Goal: Task Accomplishment & Management: Use online tool/utility

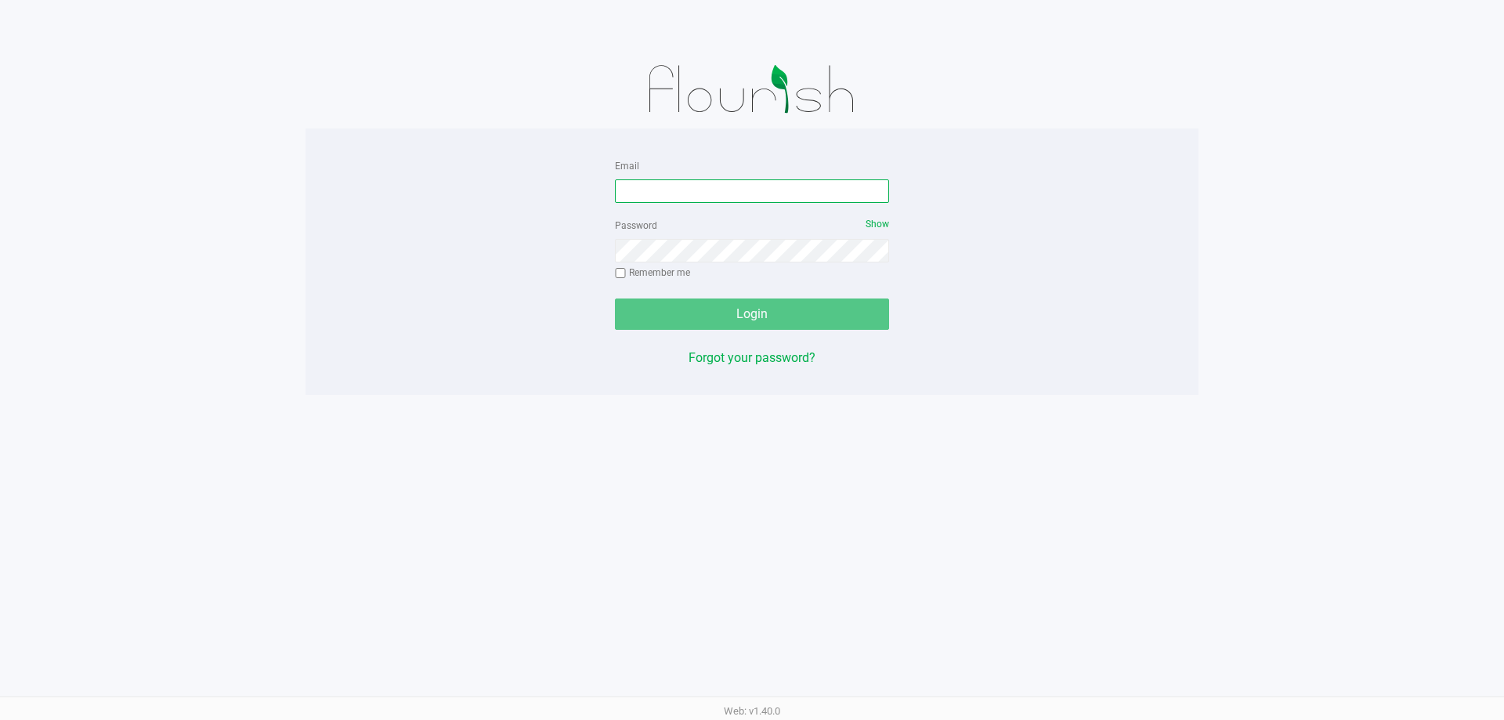
click at [682, 194] on input "Email" at bounding box center [752, 191] width 274 height 24
type input "[EMAIL_ADDRESS][DOMAIN_NAME]"
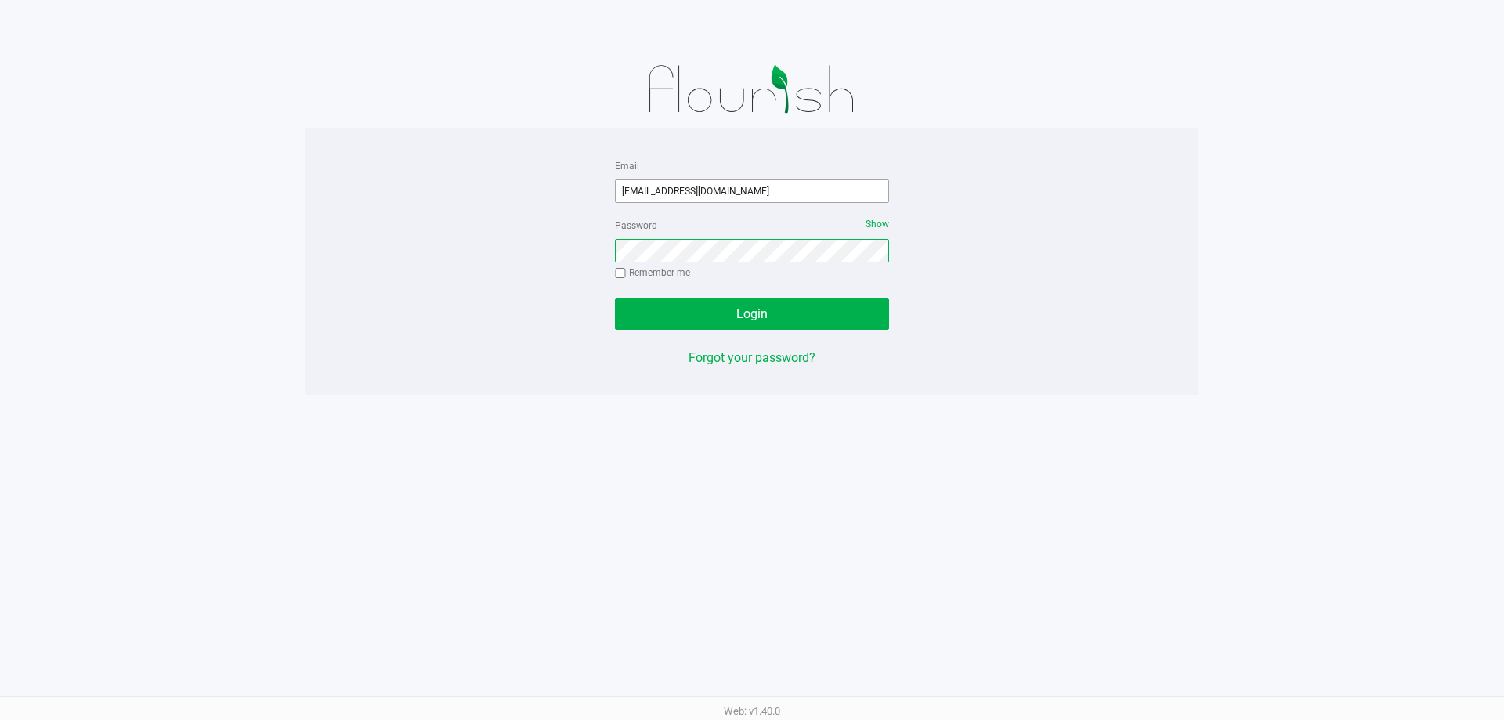
click at [615, 298] on button "Login" at bounding box center [752, 313] width 274 height 31
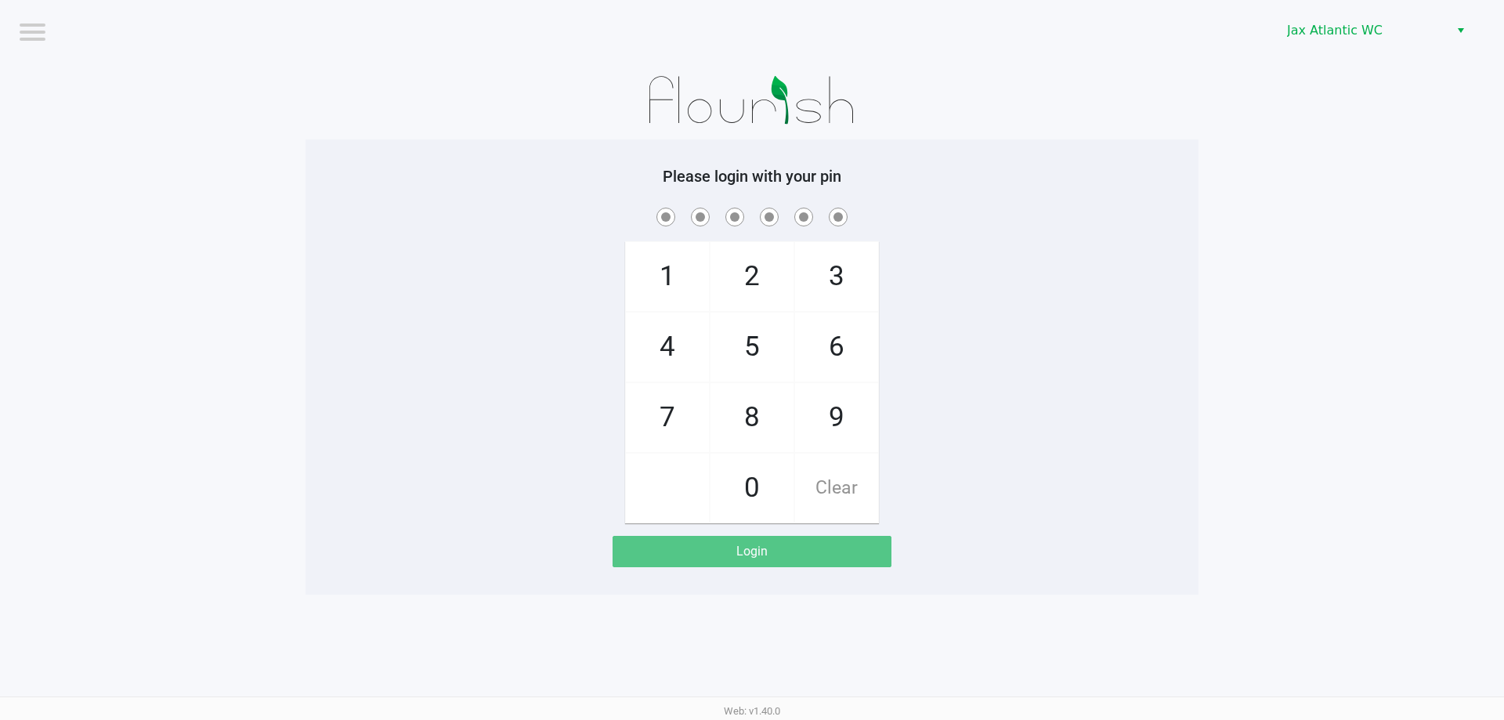
drag, startPoint x: 832, startPoint y: 417, endPoint x: 801, endPoint y: 370, distance: 56.5
click at [832, 416] on span "9" at bounding box center [836, 417] width 83 height 69
checkbox input "true"
click at [653, 273] on span "1" at bounding box center [667, 276] width 83 height 69
checkbox input "true"
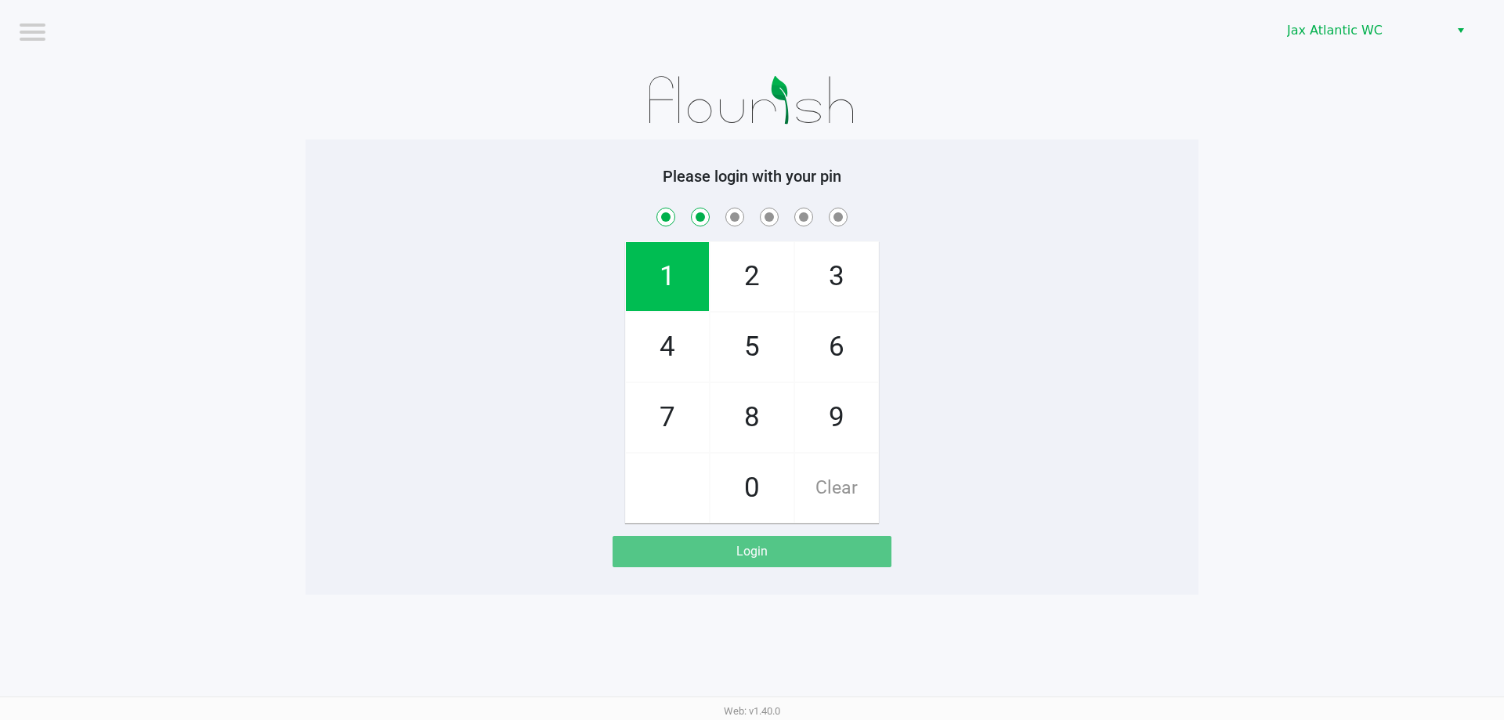
click at [653, 273] on span "1" at bounding box center [667, 276] width 83 height 69
checkbox input "true"
click at [656, 402] on span "7" at bounding box center [667, 417] width 83 height 69
checkbox input "true"
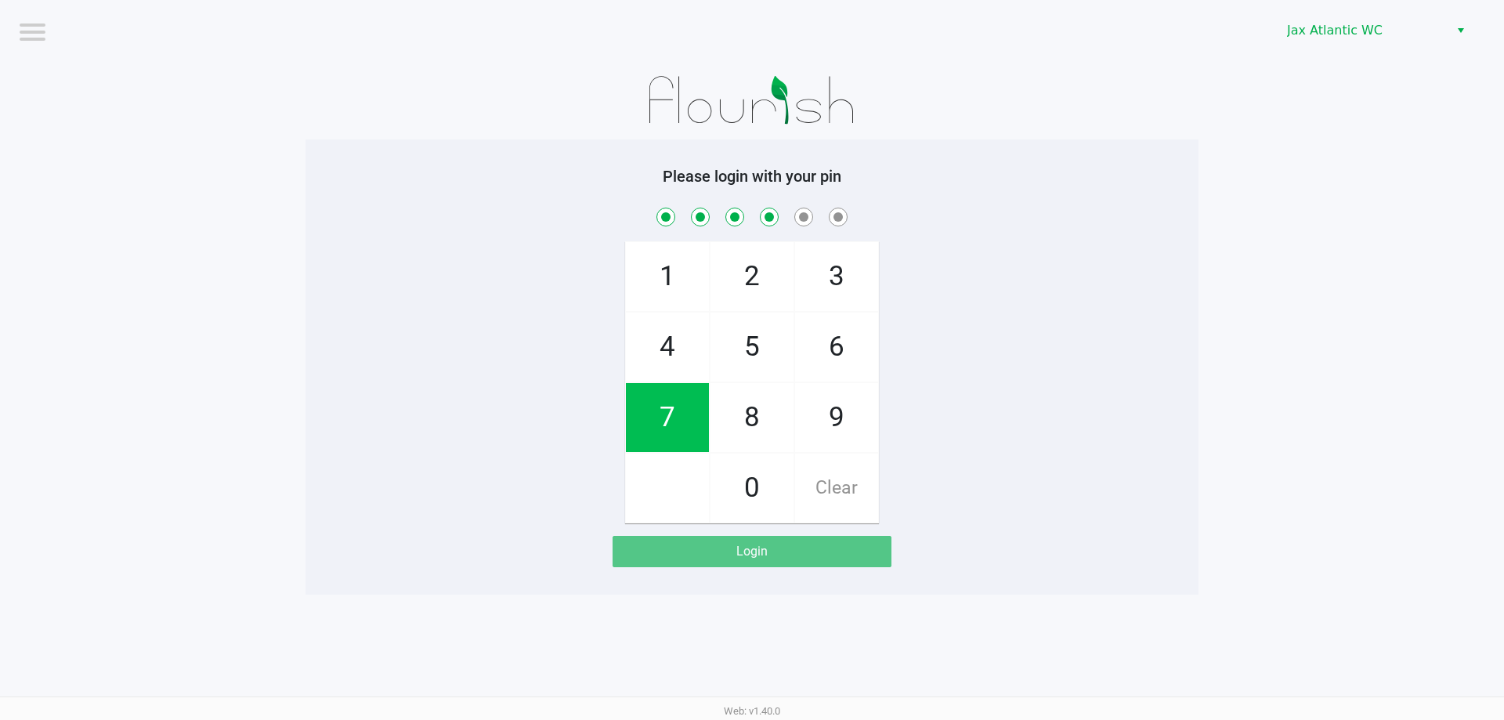
click at [662, 351] on span "4" at bounding box center [667, 347] width 83 height 69
checkbox input "true"
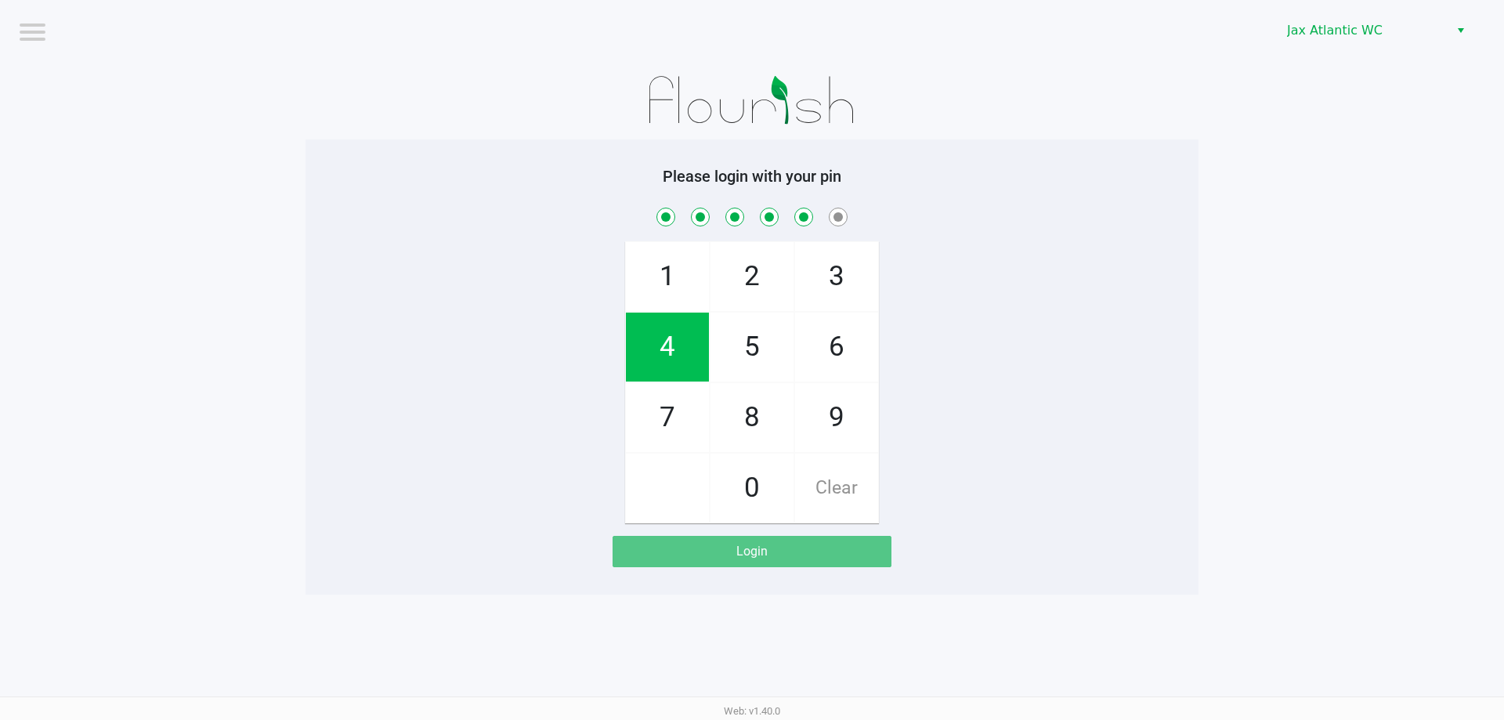
click at [667, 394] on span "7" at bounding box center [667, 417] width 83 height 69
checkbox input "true"
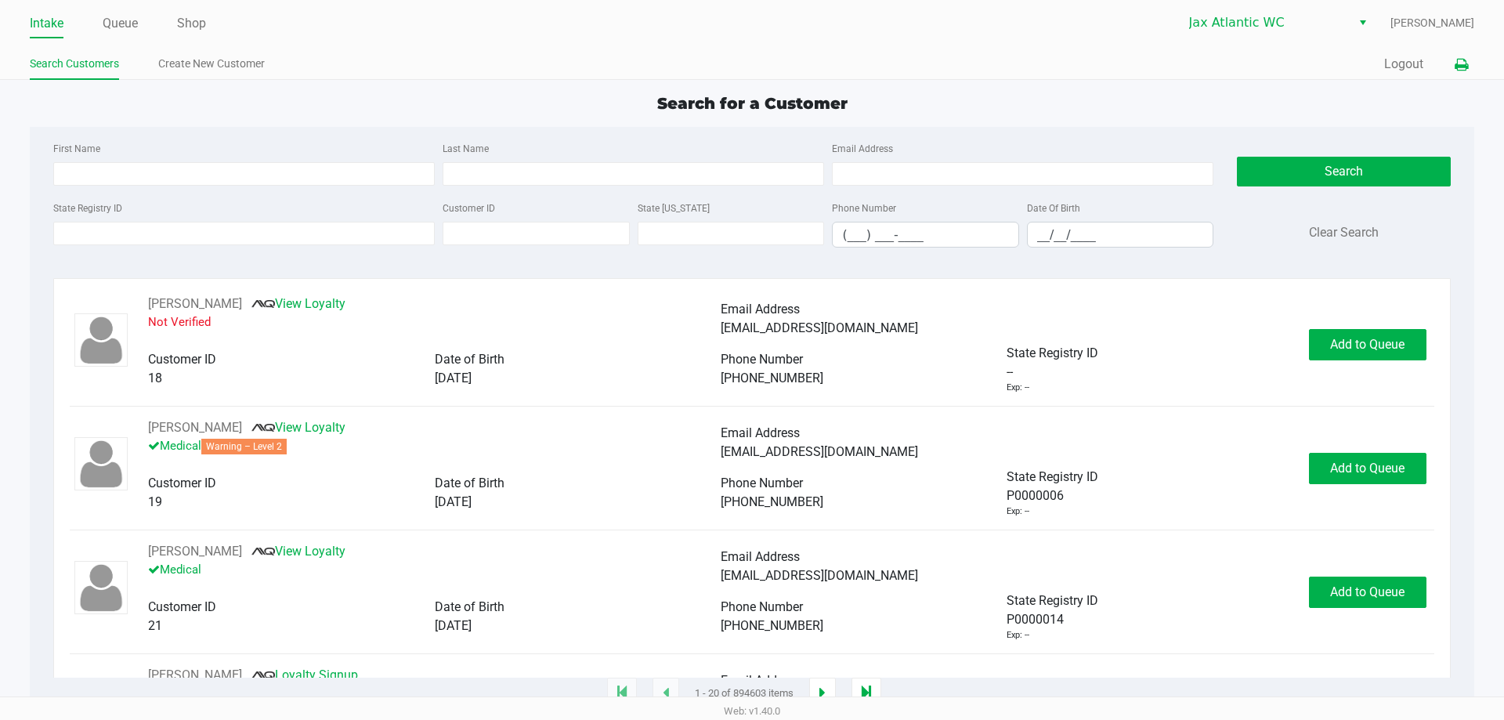
click at [1451, 60] on button at bounding box center [1461, 64] width 26 height 29
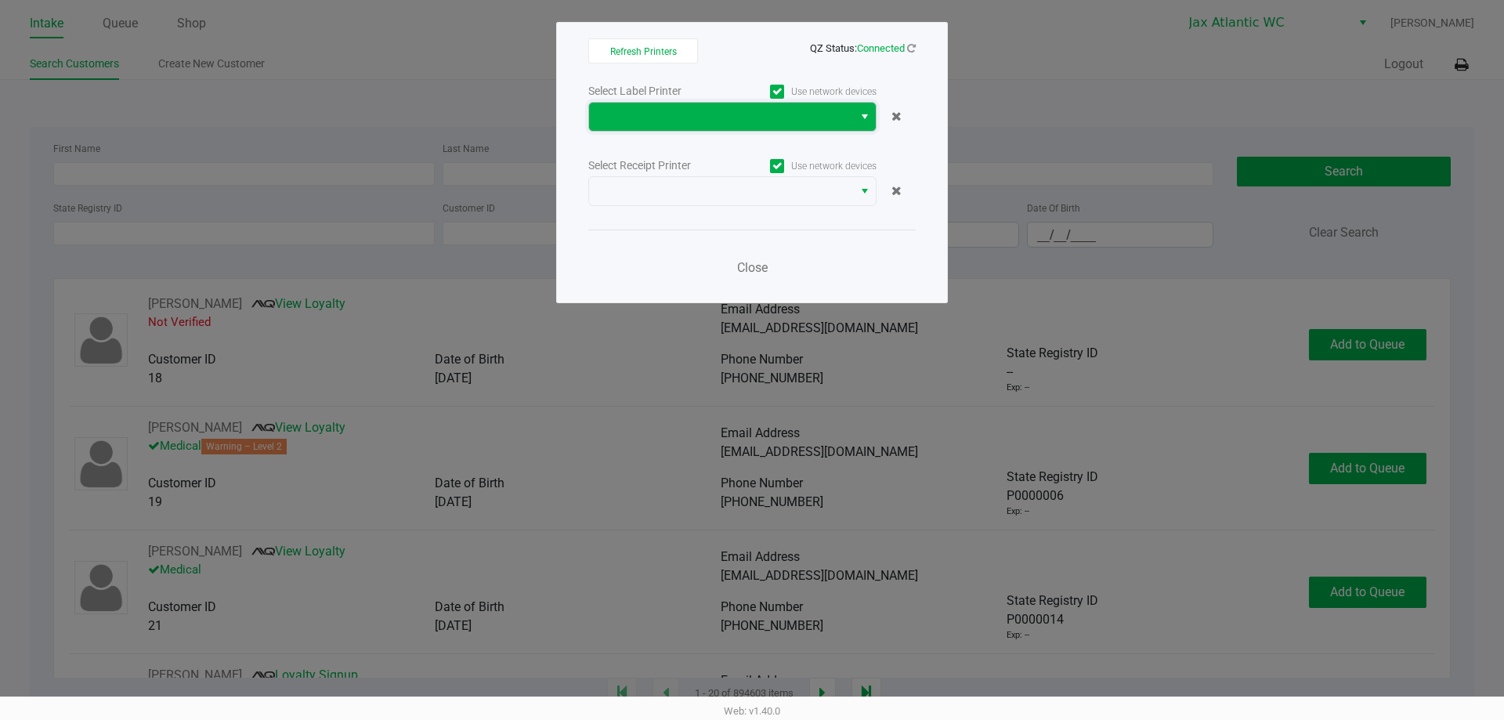
click at [776, 107] on span at bounding box center [721, 116] width 245 height 19
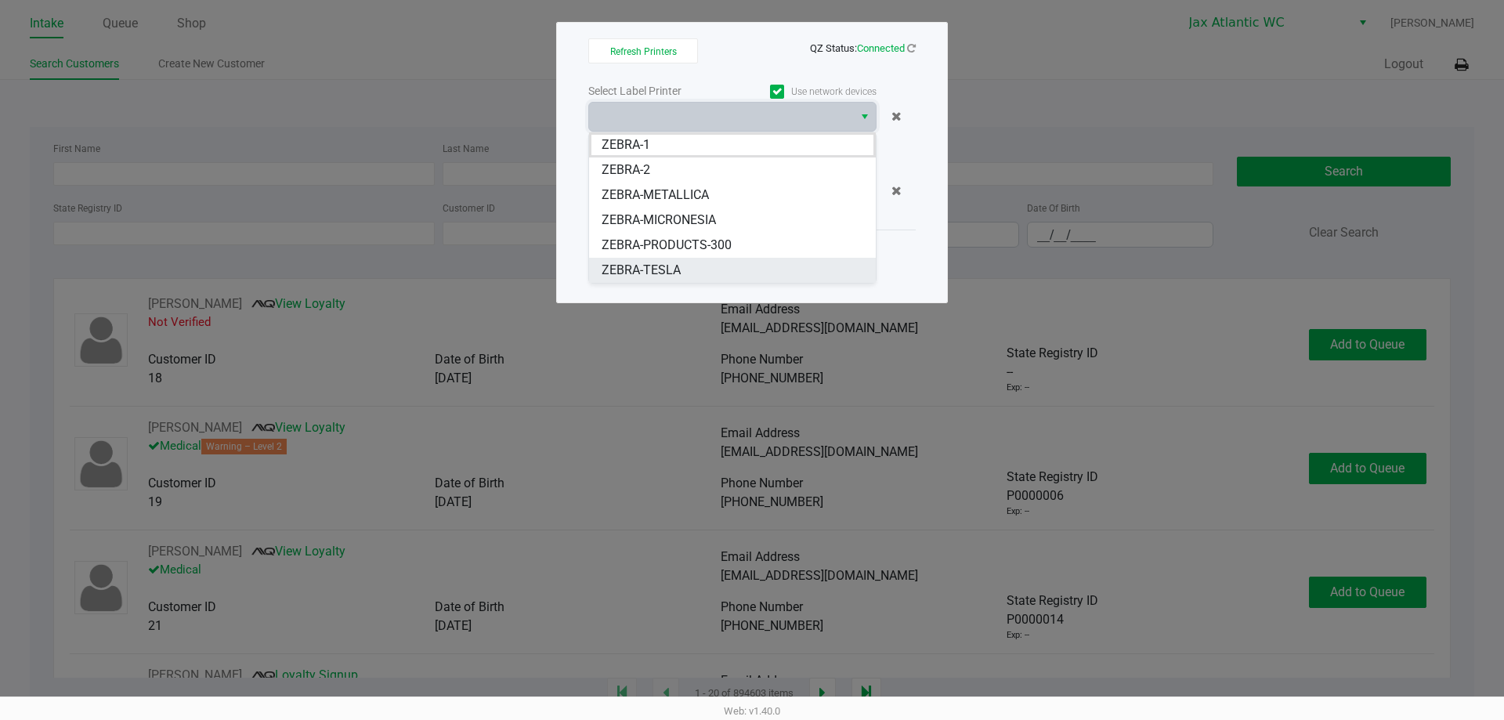
click at [671, 271] on span "ZEBRA-TESLA" at bounding box center [641, 270] width 79 height 19
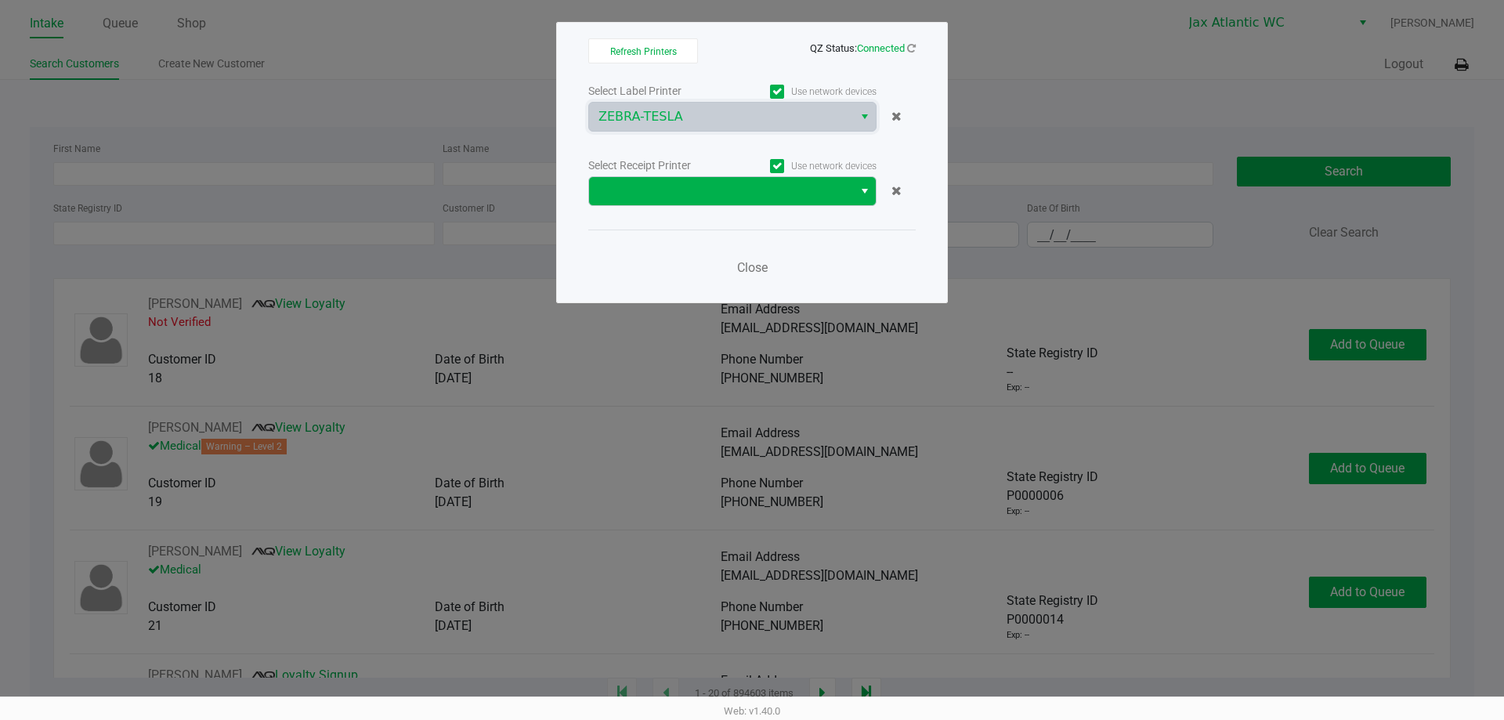
drag, startPoint x: 729, startPoint y: 175, endPoint x: 720, endPoint y: 184, distance: 12.2
click at [722, 183] on div "Select Receipt Printer Use network devices" at bounding box center [751, 180] width 327 height 51
click at [714, 188] on span at bounding box center [721, 191] width 245 height 19
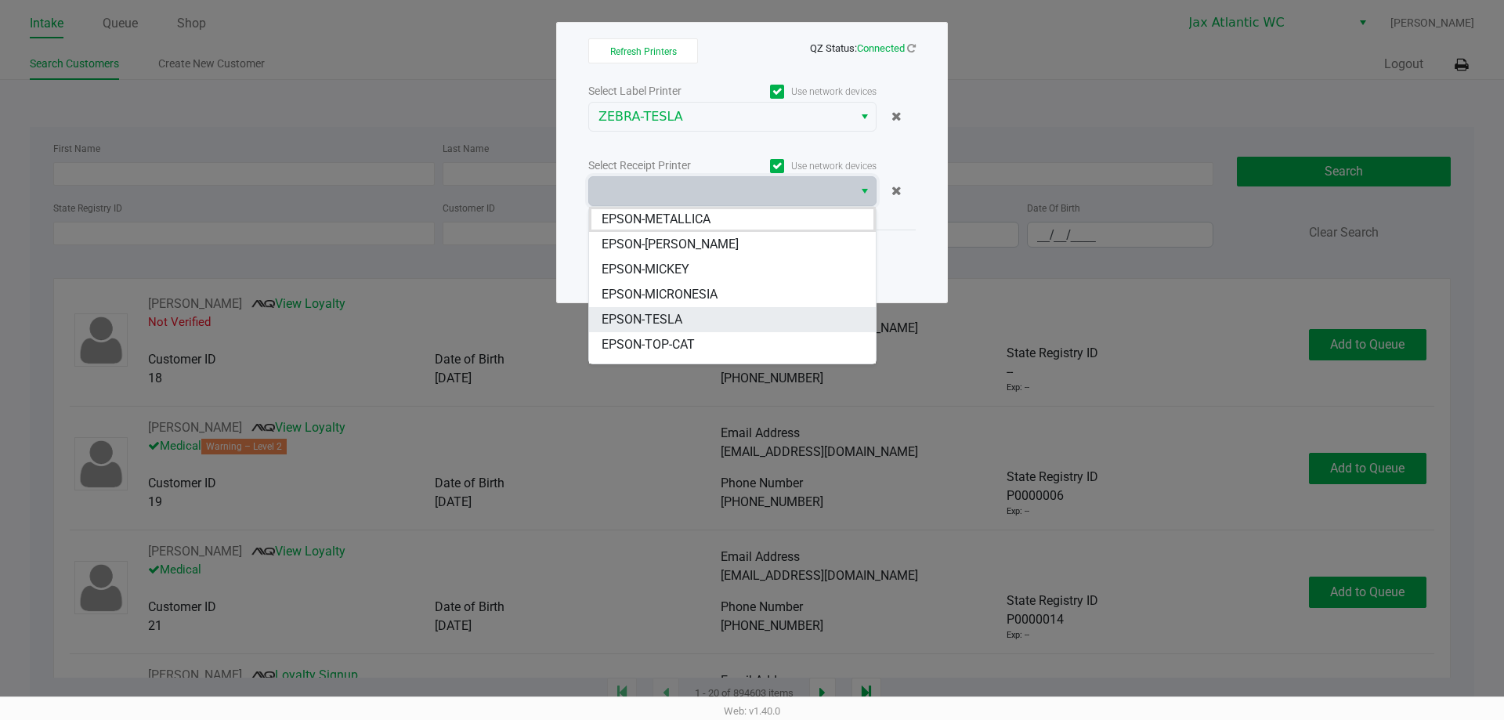
click at [653, 322] on span "EPSON-TESLA" at bounding box center [642, 319] width 81 height 19
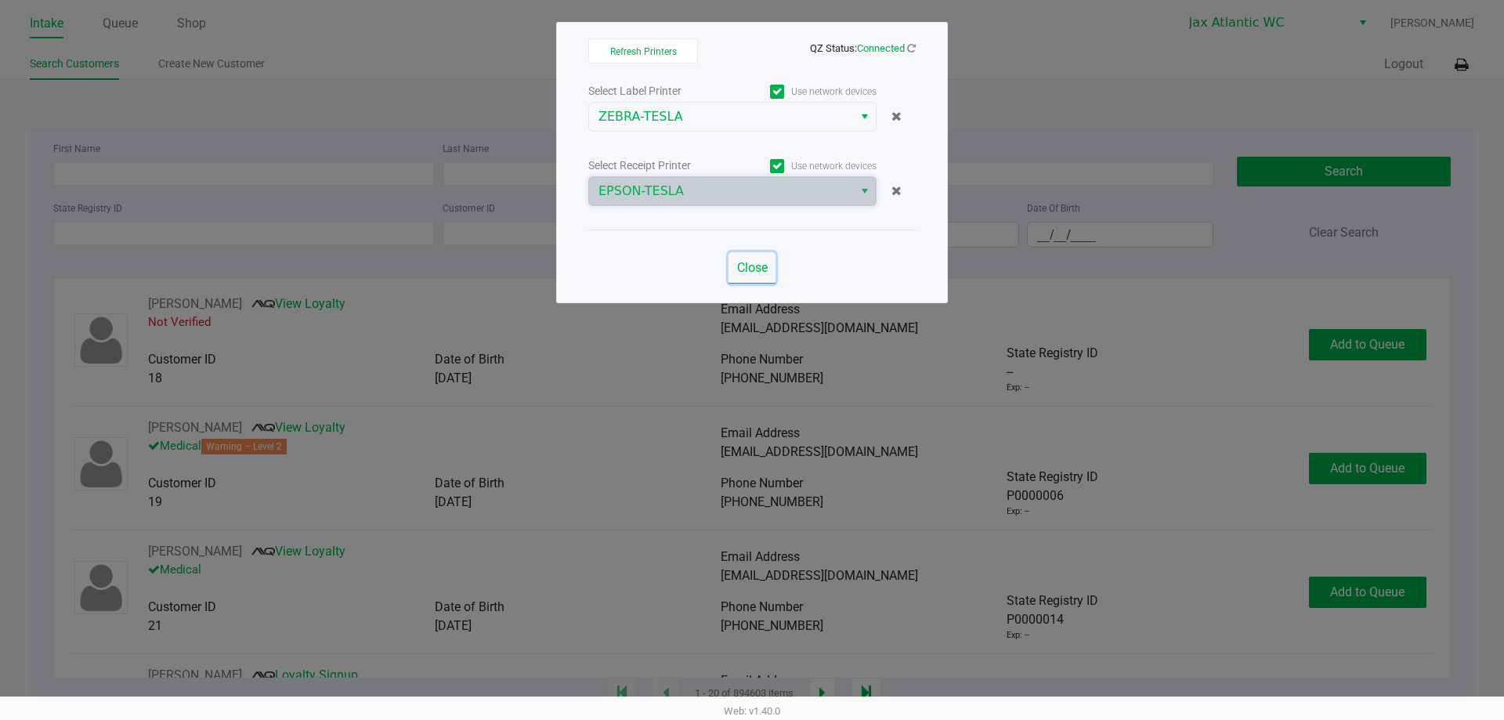
click at [749, 265] on span "Close" at bounding box center [752, 267] width 31 height 15
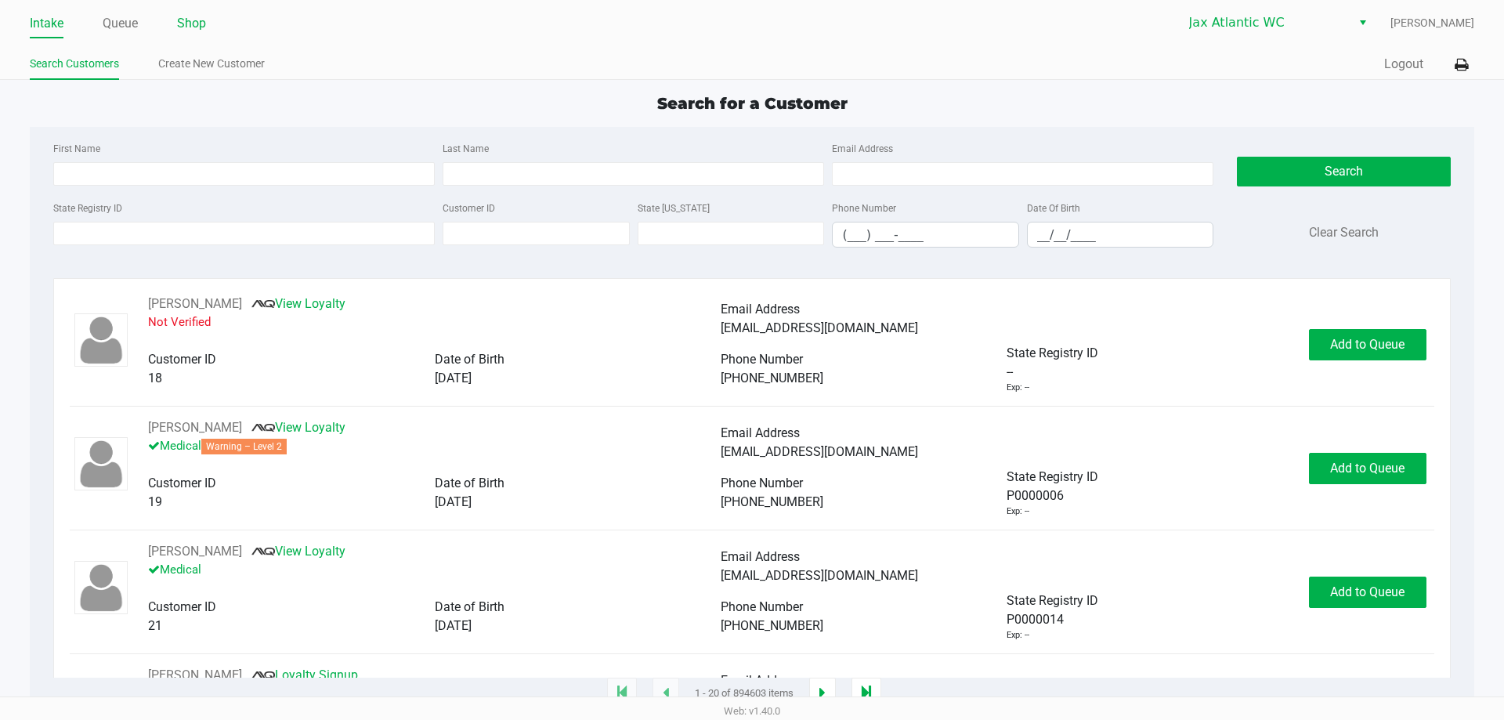
click at [179, 21] on link "Shop" at bounding box center [191, 24] width 29 height 22
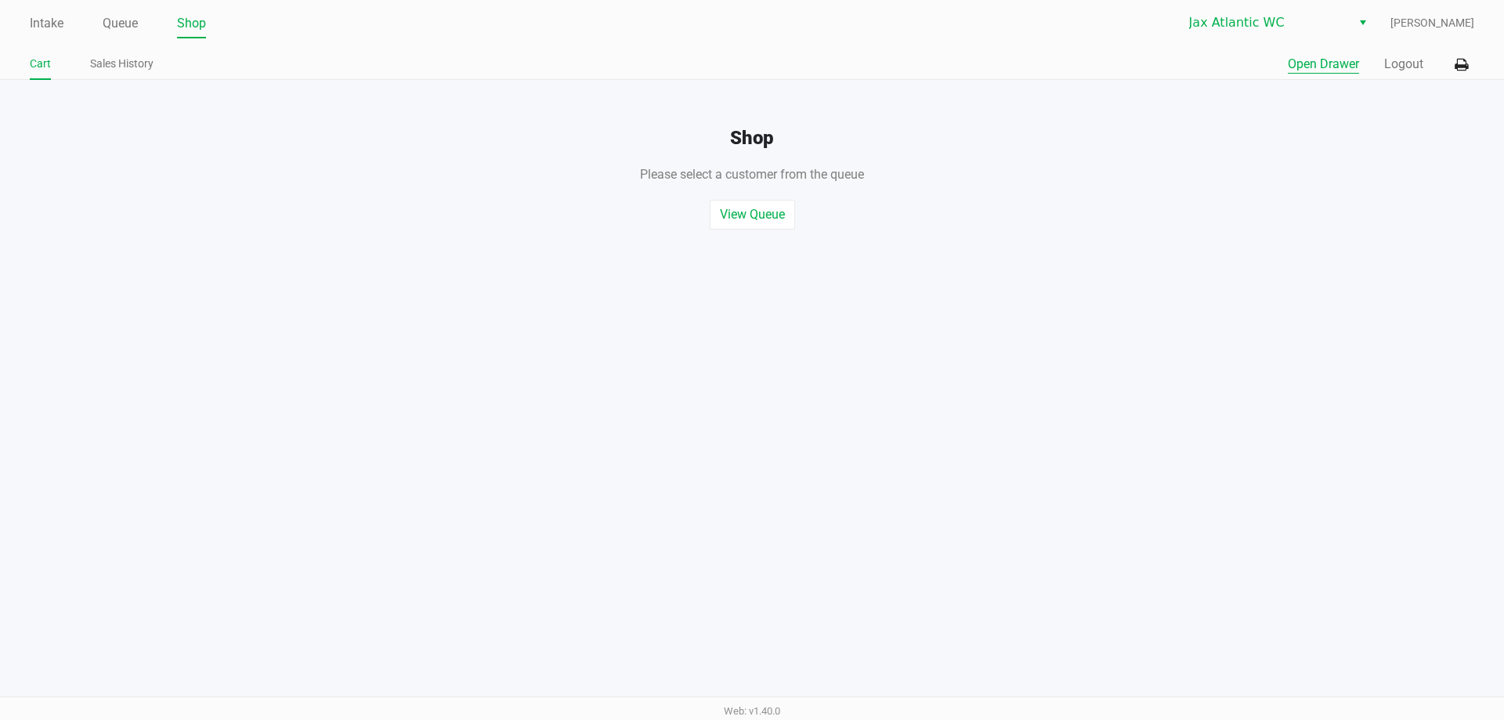
click at [1324, 72] on button "Open Drawer" at bounding box center [1323, 64] width 71 height 19
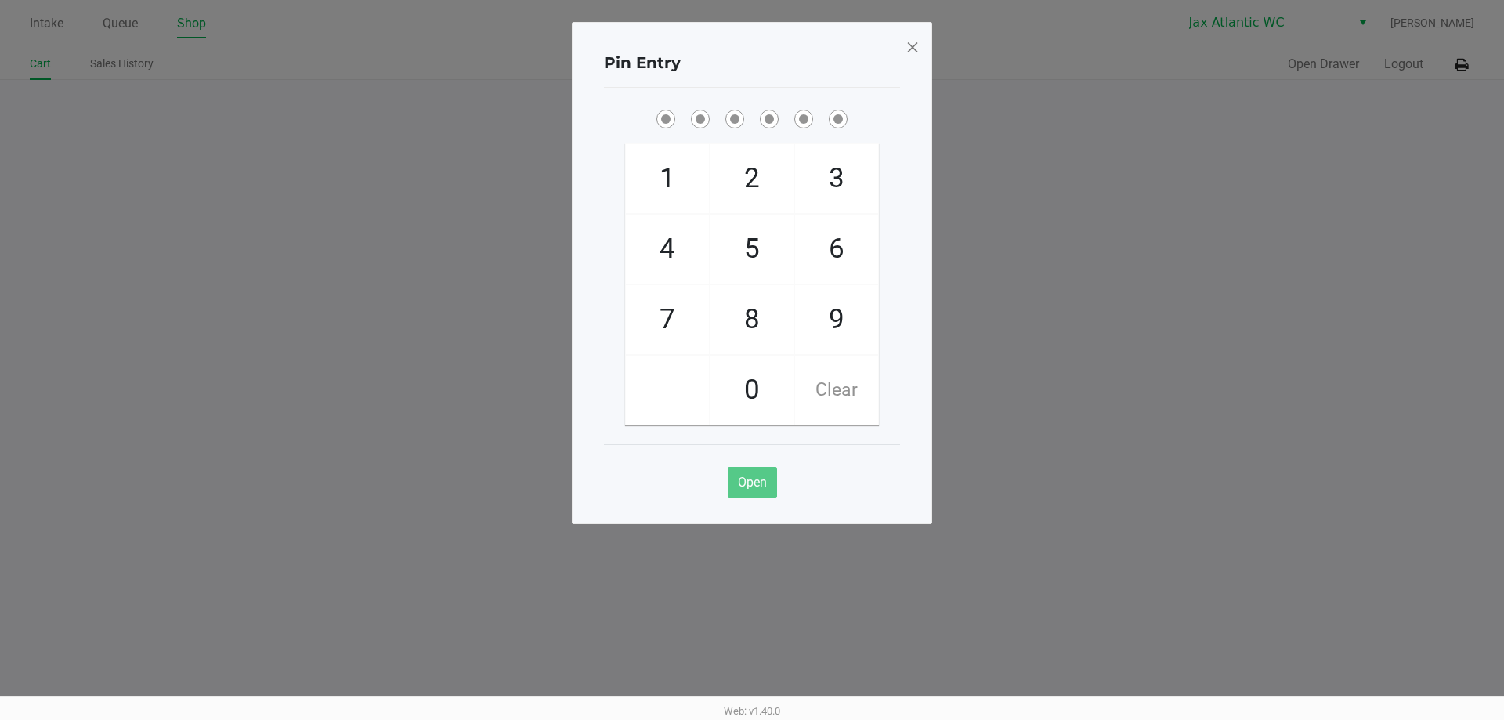
click at [848, 325] on span "9" at bounding box center [836, 319] width 83 height 69
checkbox input "true"
click at [667, 190] on span "1" at bounding box center [667, 178] width 83 height 69
checkbox input "true"
click at [667, 189] on span "1" at bounding box center [667, 178] width 83 height 69
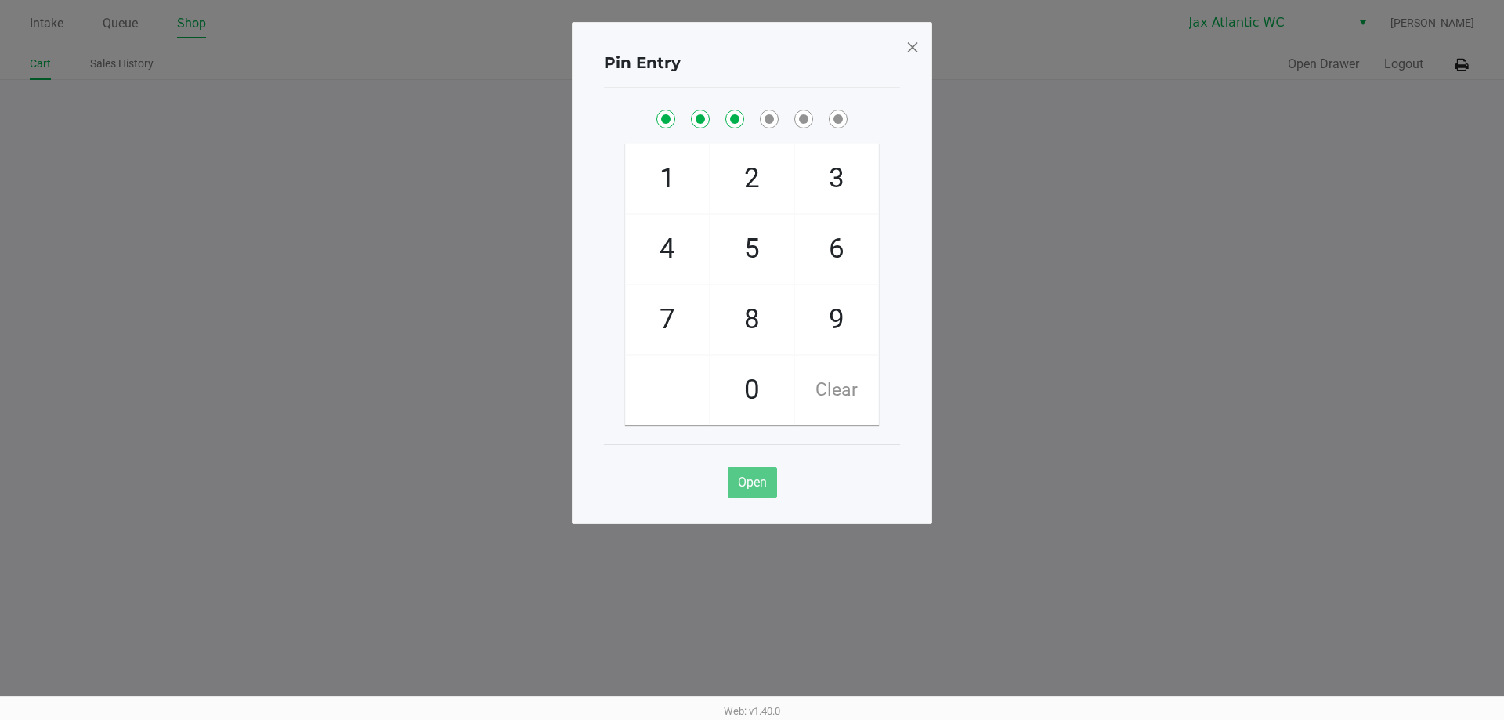
checkbox input "true"
click at [647, 302] on span "7" at bounding box center [667, 319] width 83 height 69
checkbox input "true"
click at [653, 246] on span "4" at bounding box center [667, 249] width 83 height 69
checkbox input "true"
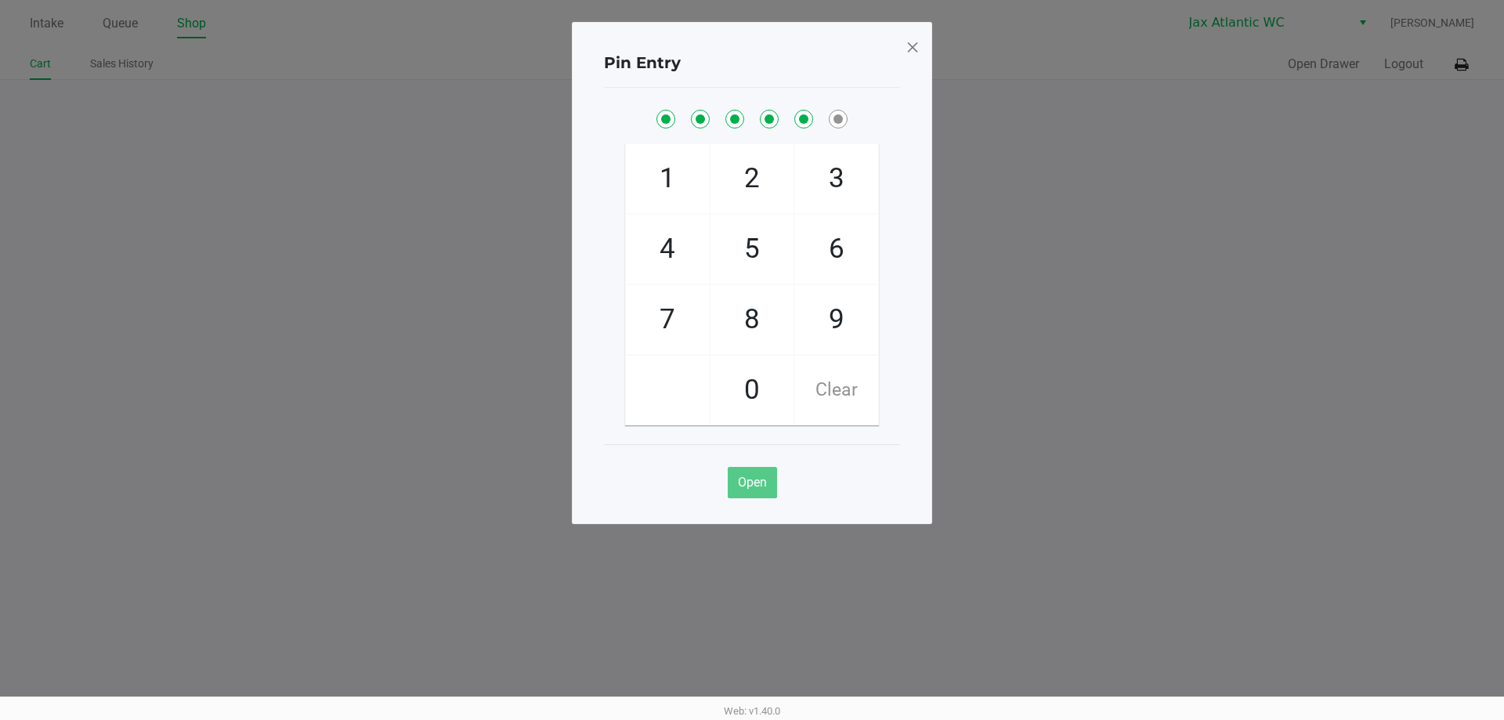
click at [655, 300] on span "7" at bounding box center [667, 319] width 83 height 69
checkbox input "true"
click at [906, 44] on div "Pin Entry 1 4 7 2 5 8 0 3 6 9 Clear Open" at bounding box center [752, 273] width 360 height 502
click at [922, 42] on div "Pin Entry 1 4 7 2 5 8 0 3 6 9 Clear Open" at bounding box center [752, 273] width 360 height 502
click at [906, 43] on span at bounding box center [913, 46] width 14 height 25
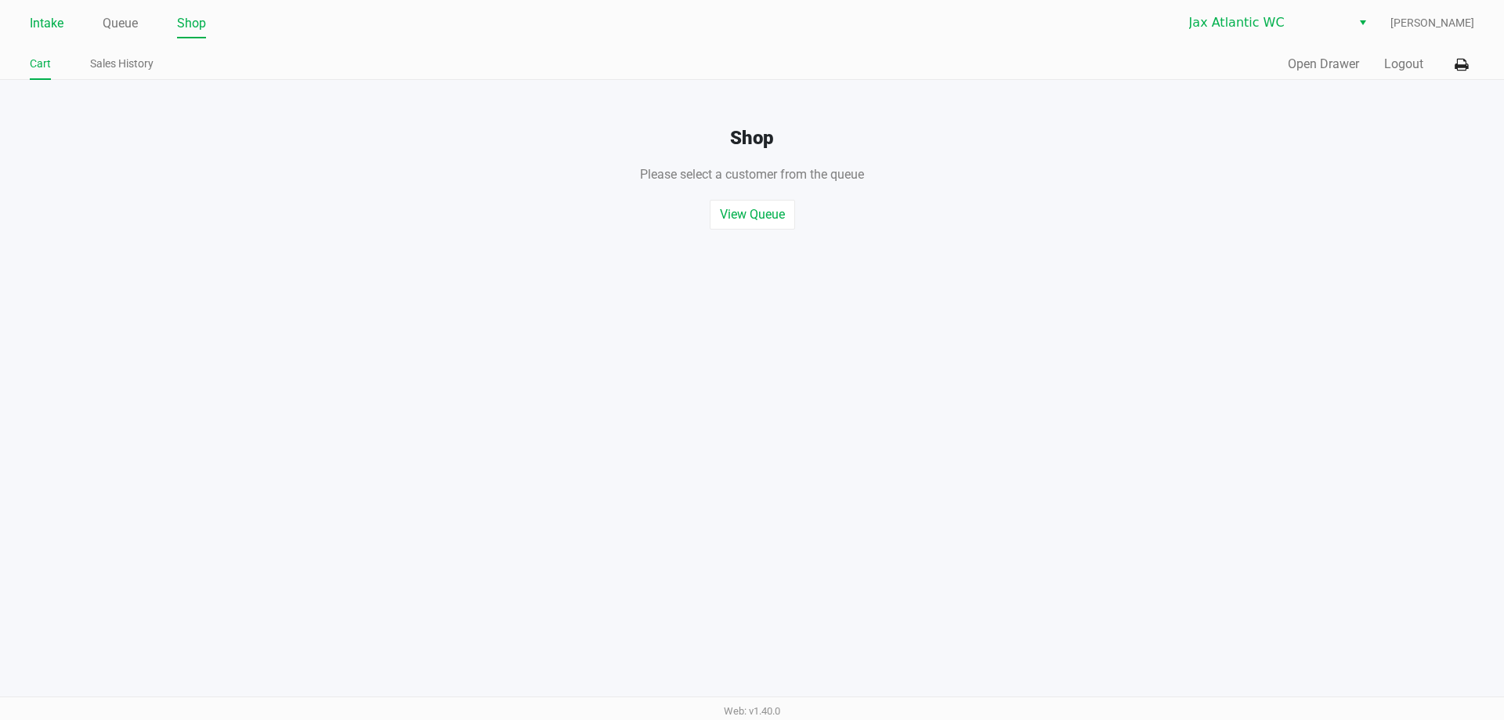
click at [56, 24] on ul "Intake Queue Shop" at bounding box center [391, 24] width 722 height 27
click at [56, 23] on link "Intake" at bounding box center [47, 24] width 34 height 22
